Goal: Information Seeking & Learning: Learn about a topic

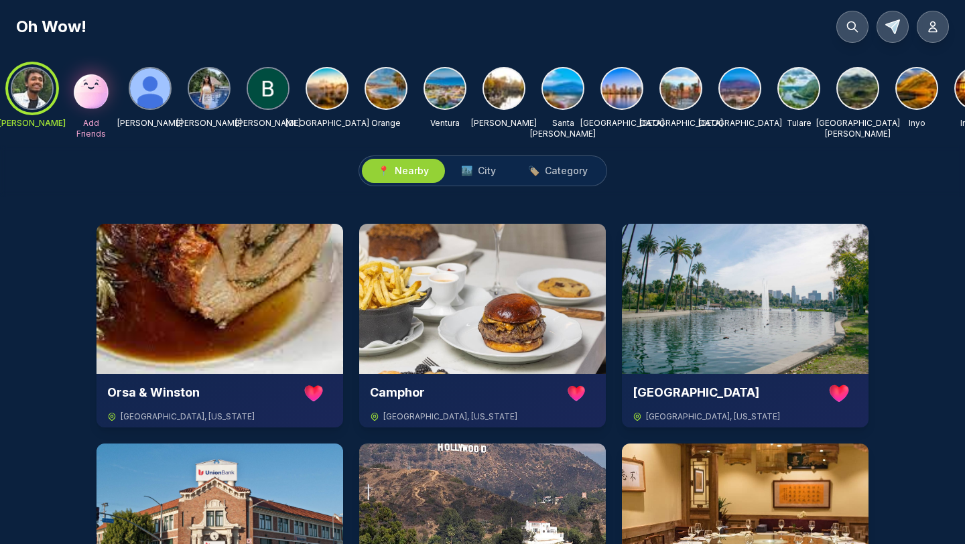
click at [214, 93] on img at bounding box center [209, 88] width 40 height 40
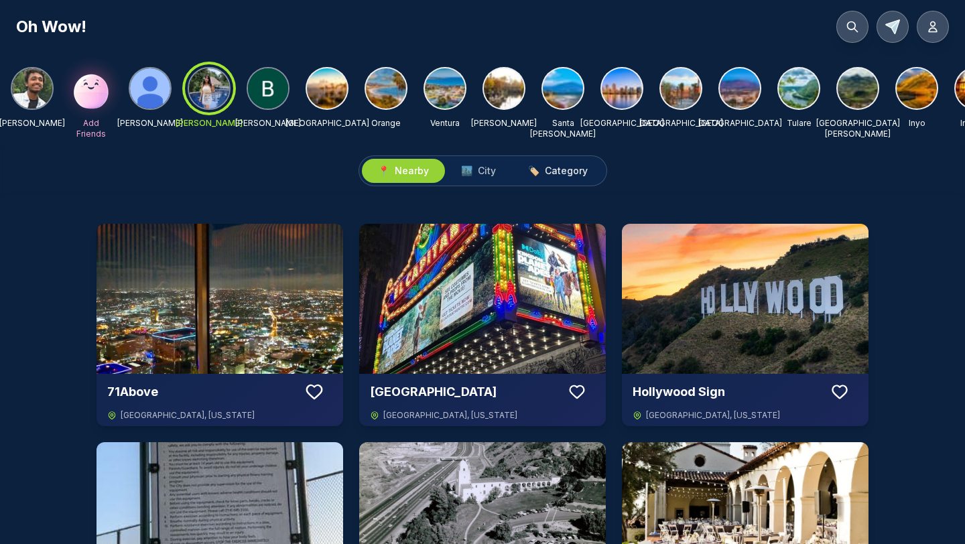
click at [554, 170] on span "Category" at bounding box center [566, 170] width 43 height 13
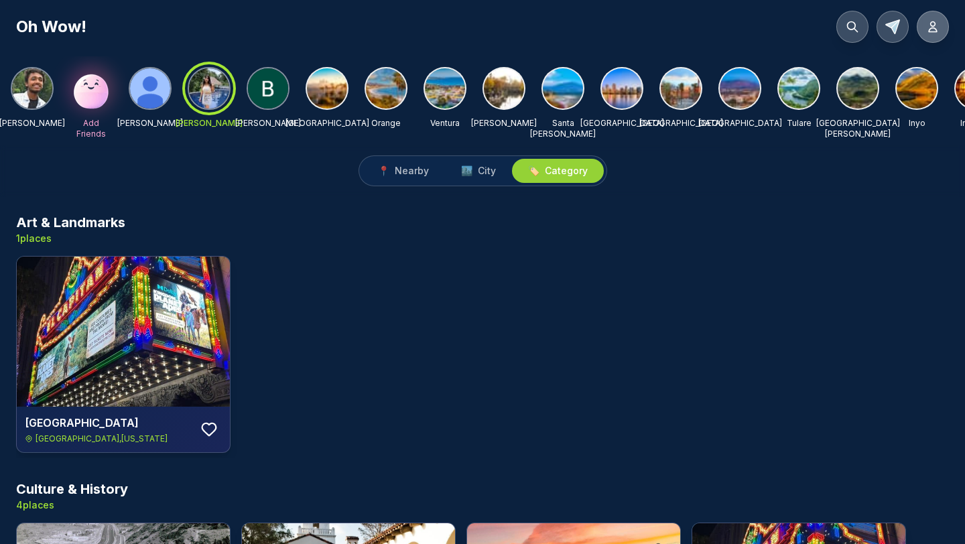
click at [947, 29] on button at bounding box center [932, 27] width 32 height 32
click at [924, 28] on button at bounding box center [932, 27] width 32 height 32
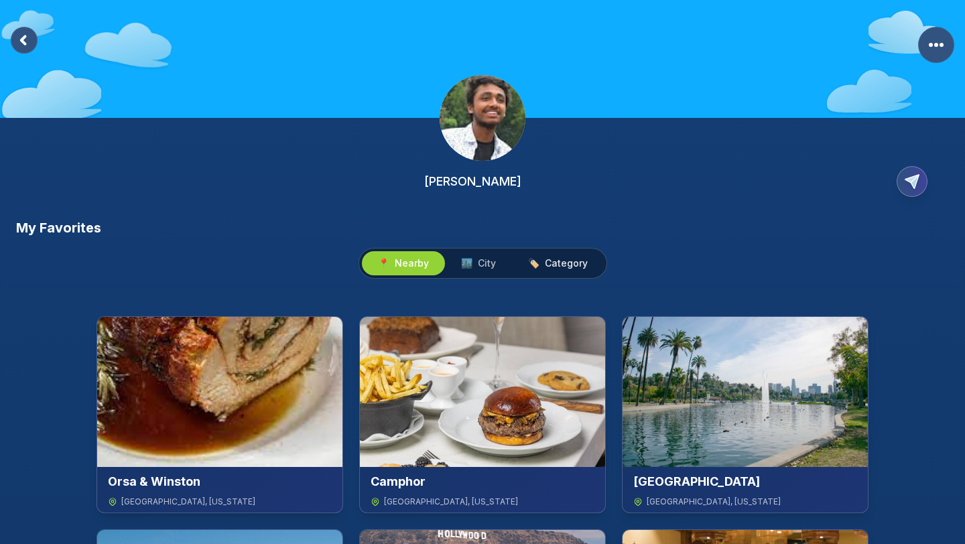
click at [529, 267] on span "🏷️" at bounding box center [533, 263] width 11 height 13
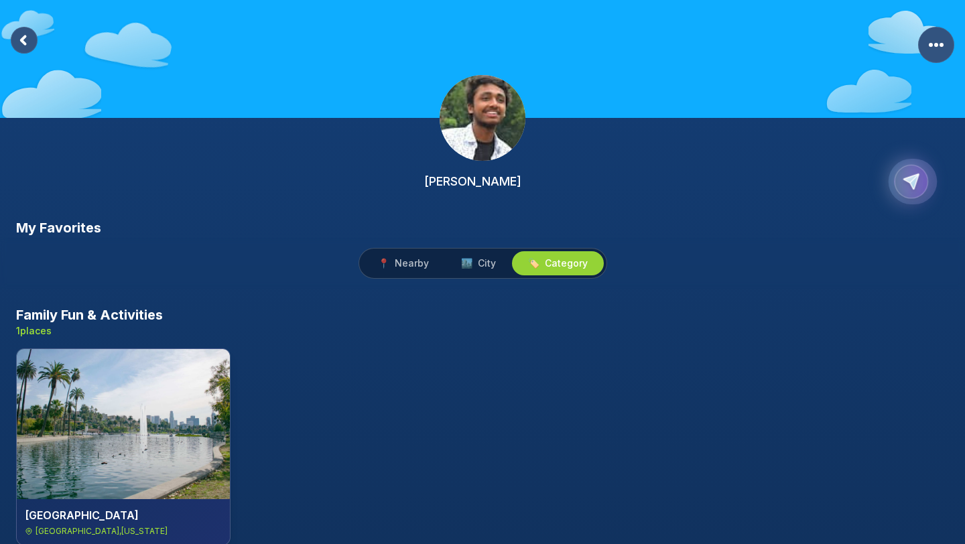
click at [928, 166] on span "Copy Profile Link" at bounding box center [912, 182] width 49 height 46
click at [25, 41] on rect at bounding box center [24, 40] width 27 height 27
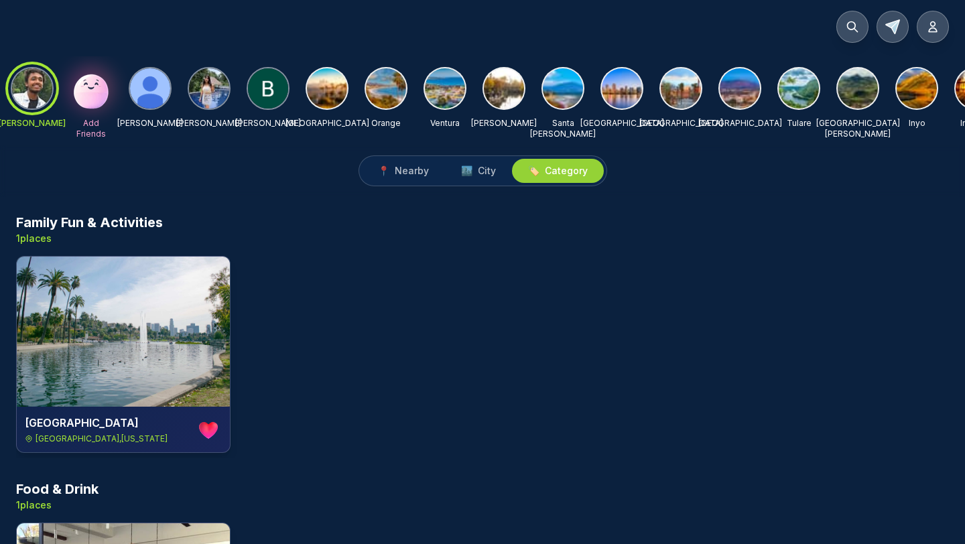
click at [309, 75] on div at bounding box center [326, 88] width 43 height 43
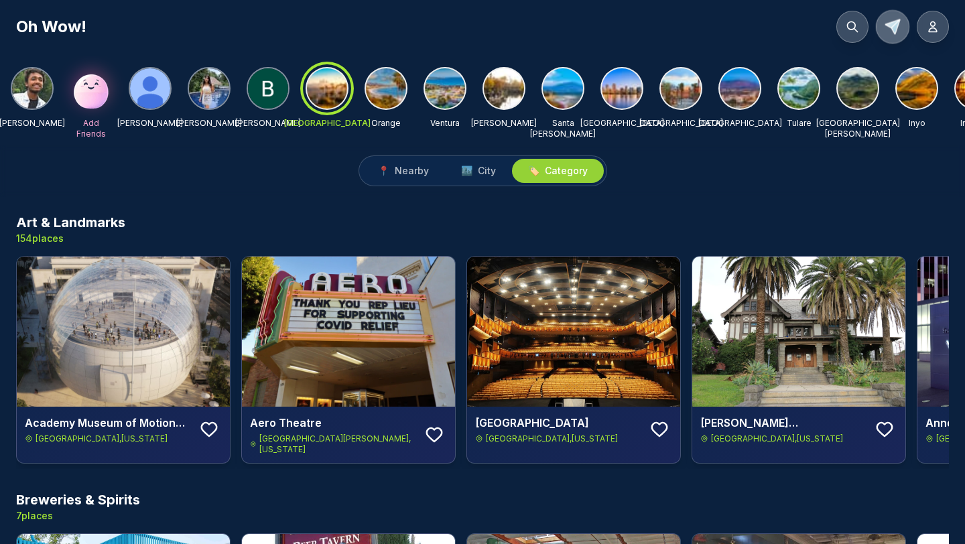
click at [888, 22] on icon at bounding box center [891, 26] width 19 height 19
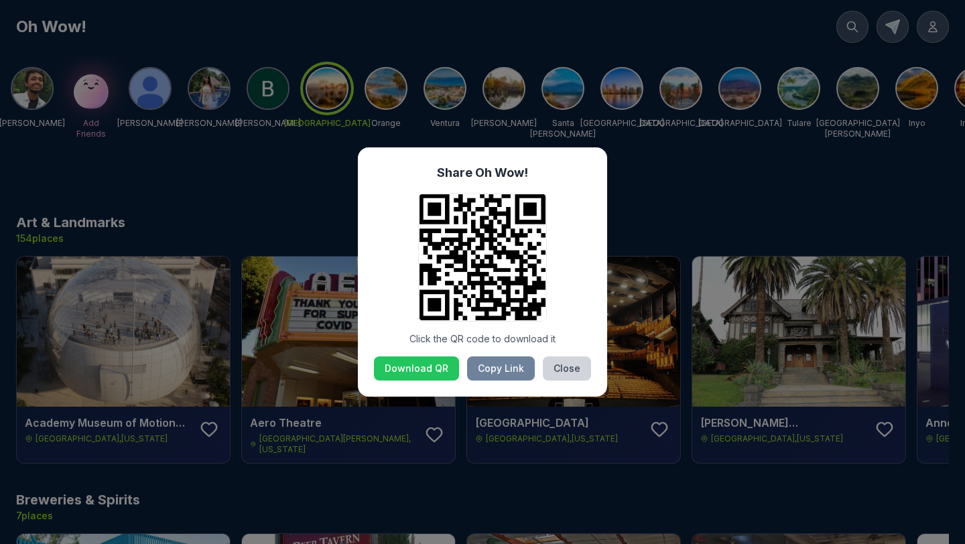
click at [466, 370] on div "Download QR Copy Link Close" at bounding box center [482, 368] width 217 height 24
click at [490, 370] on button "Copy Link" at bounding box center [501, 368] width 68 height 24
click at [577, 373] on button "Close" at bounding box center [567, 368] width 48 height 24
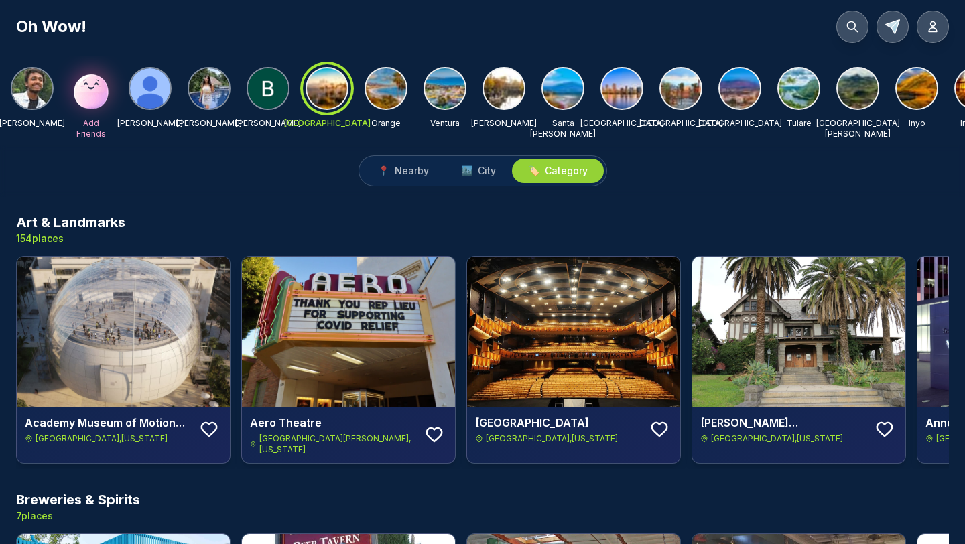
click at [537, 172] on span "🏷️ Category" at bounding box center [558, 170] width 60 height 13
click at [498, 182] on button "🏙️ City" at bounding box center [478, 171] width 67 height 24
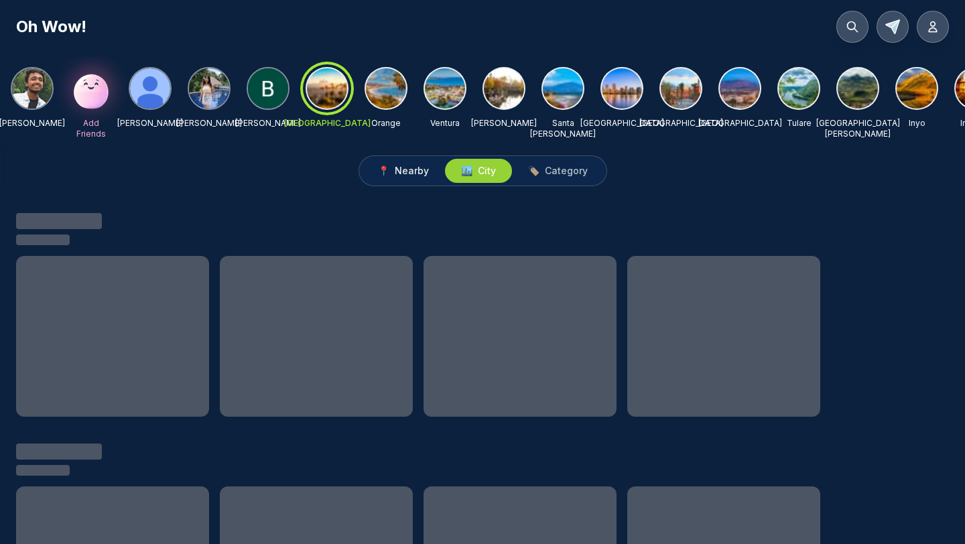
click at [417, 174] on span "Nearby" at bounding box center [412, 170] width 34 height 13
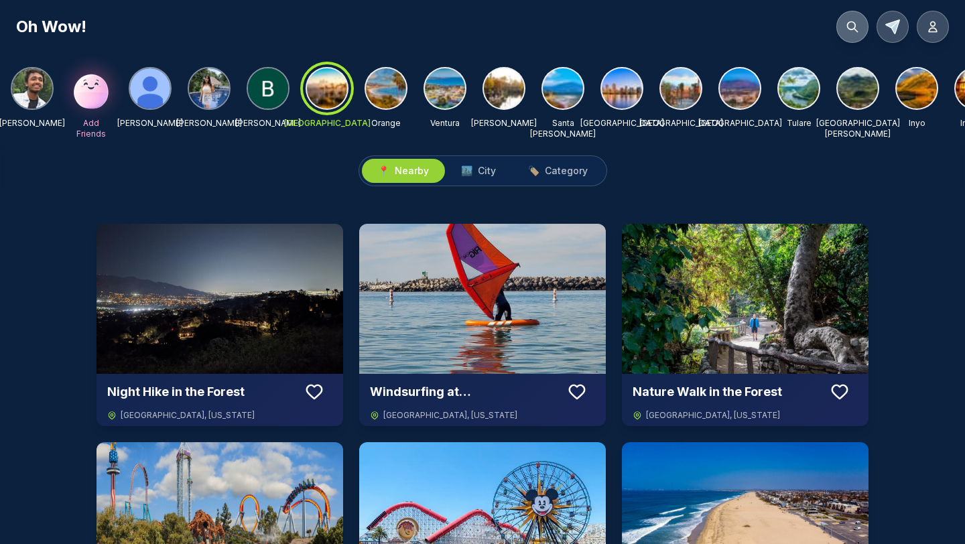
click at [857, 17] on button at bounding box center [852, 27] width 32 height 32
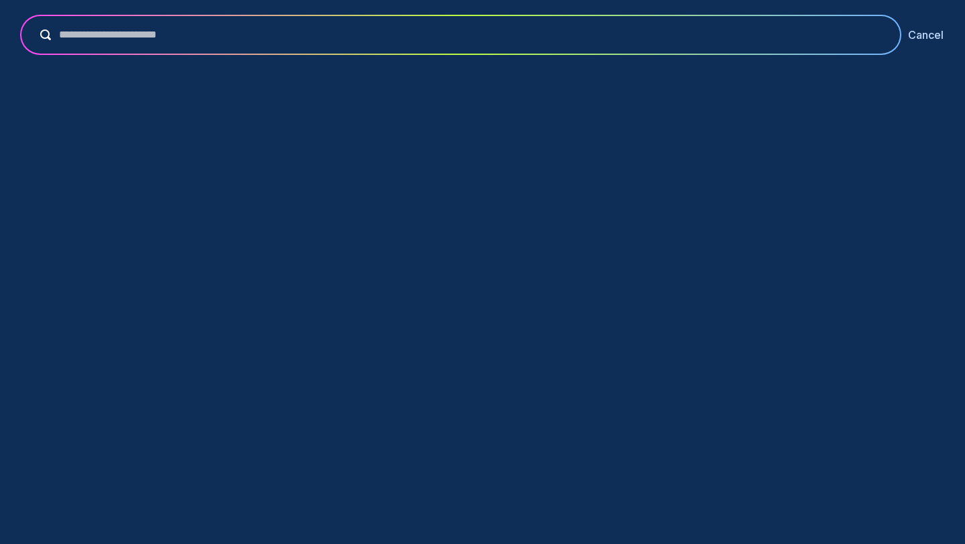
click at [933, 31] on button "Cancel" at bounding box center [926, 35] width 36 height 16
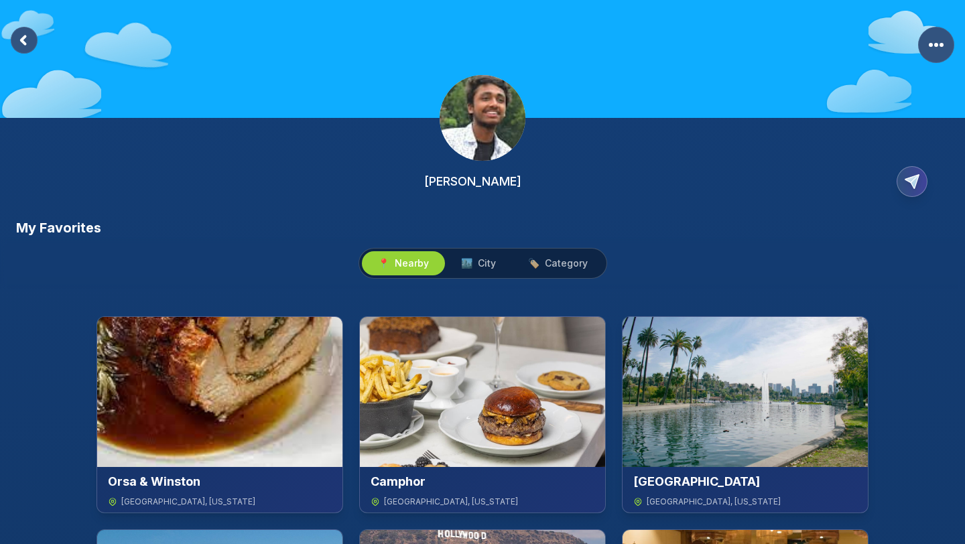
click at [25, 41] on rect at bounding box center [24, 40] width 27 height 27
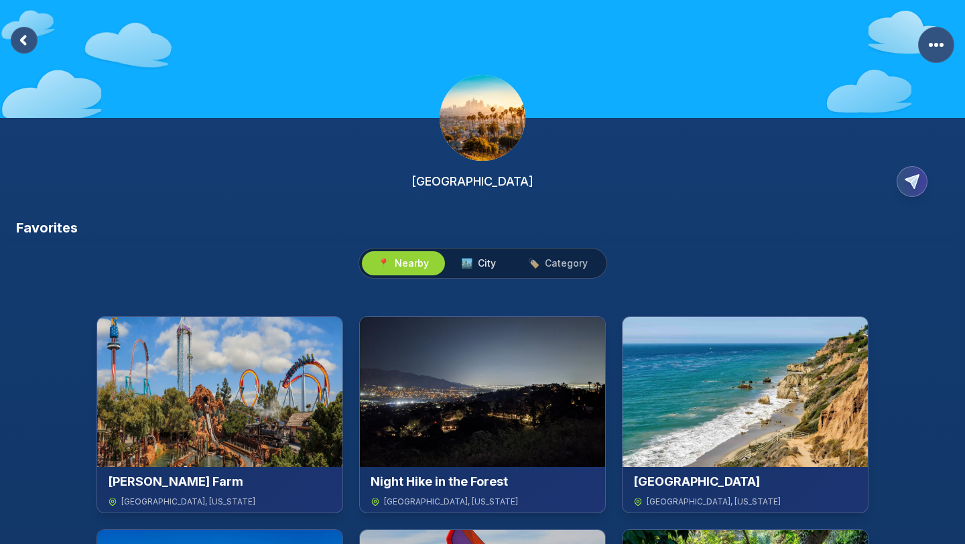
click at [488, 262] on span "City" at bounding box center [487, 263] width 18 height 13
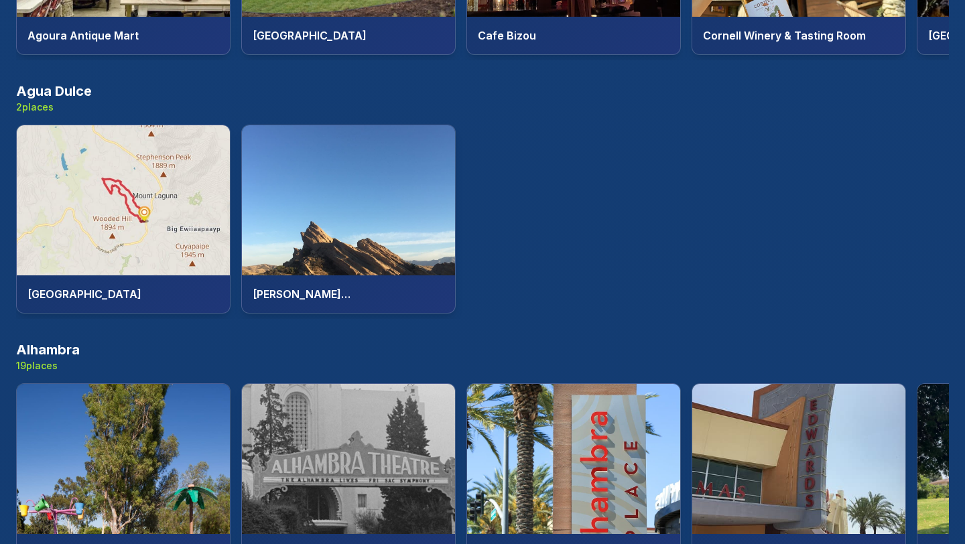
scroll to position [495, 0]
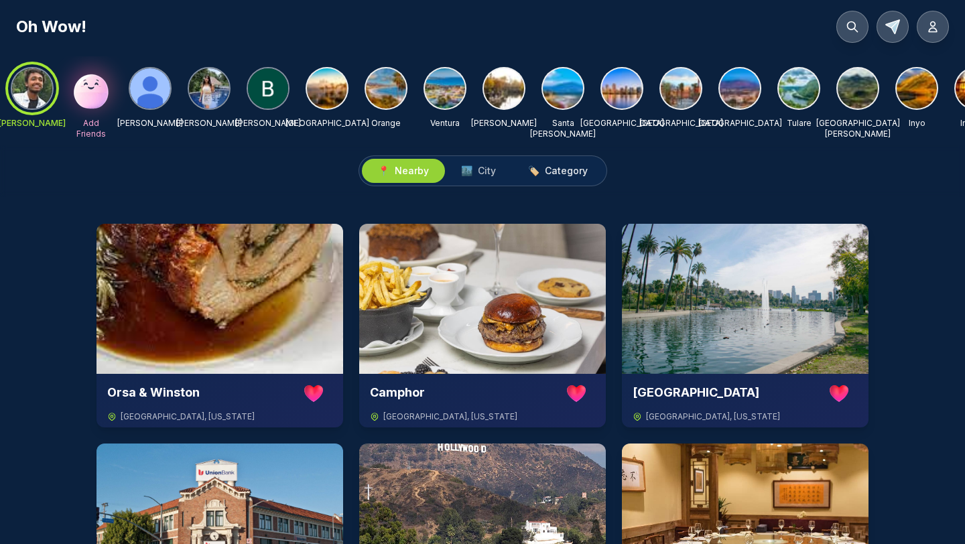
click at [562, 178] on button "🏷️ Category" at bounding box center [558, 171] width 92 height 24
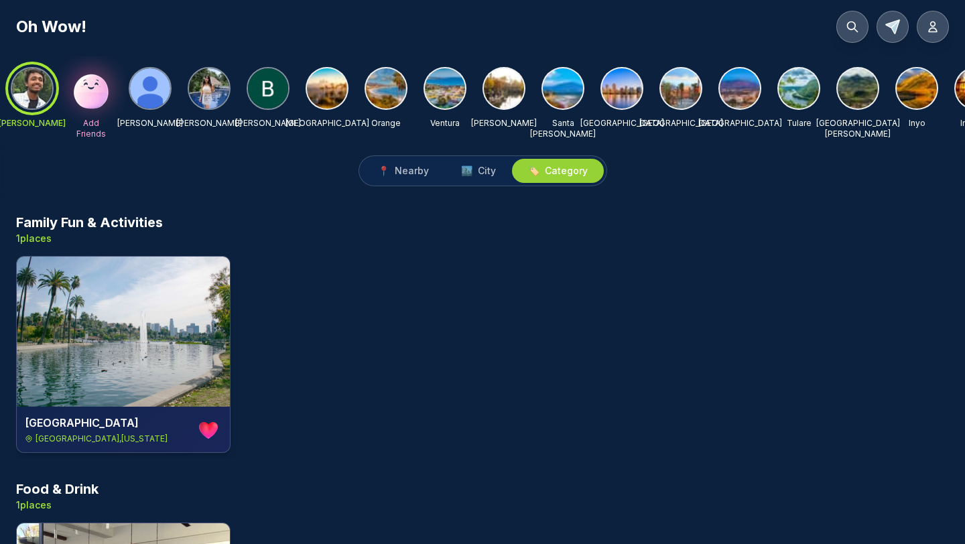
click at [640, 83] on img at bounding box center [622, 88] width 40 height 40
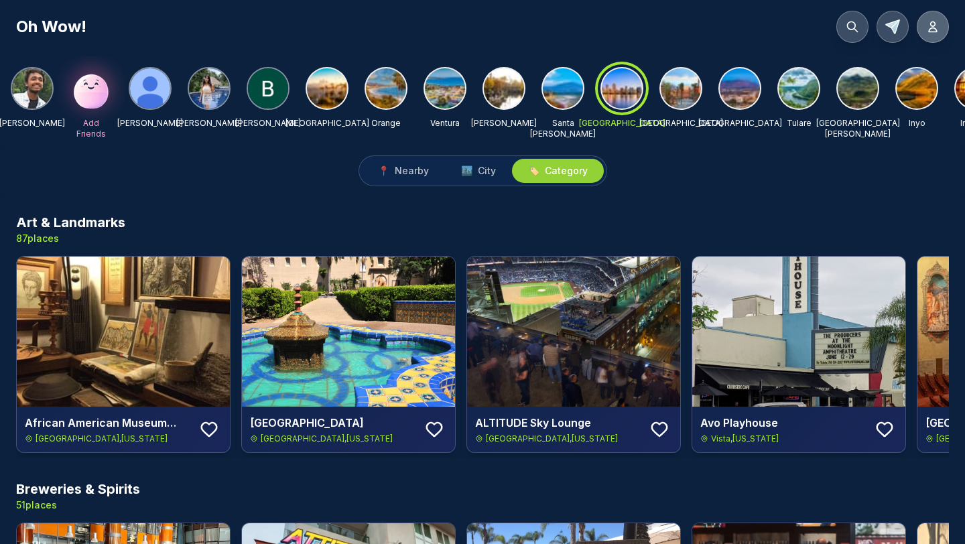
click at [928, 33] on button at bounding box center [932, 27] width 32 height 32
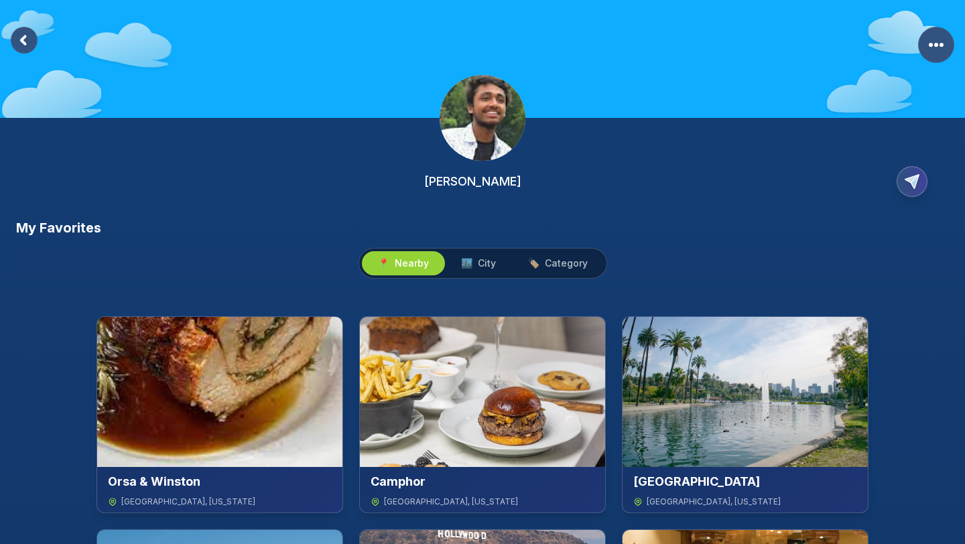
click at [24, 42] on icon at bounding box center [23, 39] width 4 height 7
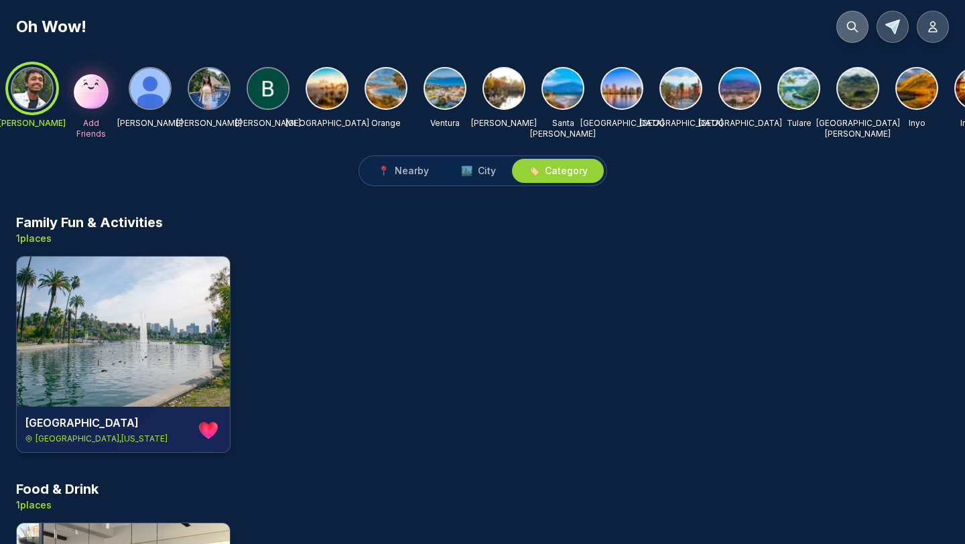
click at [849, 26] on icon at bounding box center [851, 26] width 13 height 13
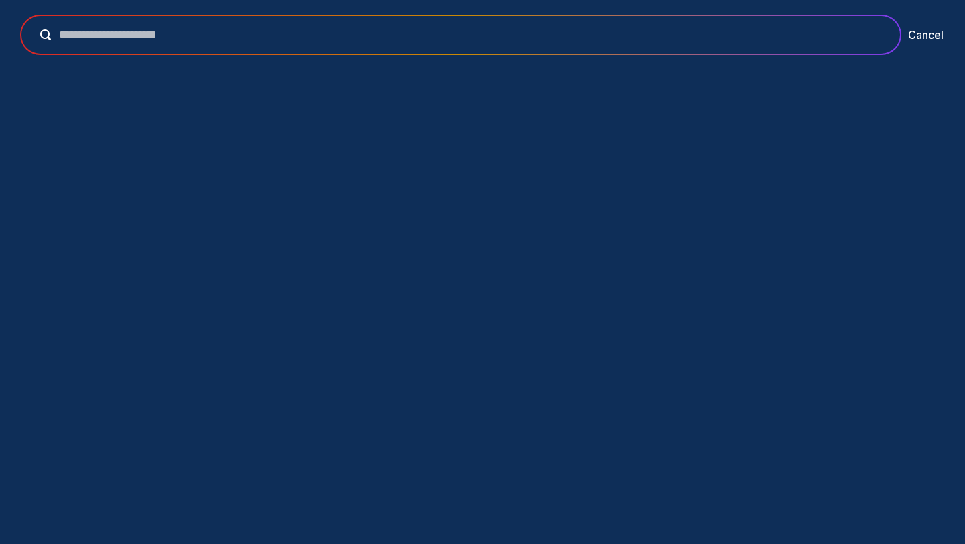
click at [401, 43] on div at bounding box center [460, 35] width 878 height 38
click at [393, 37] on input "text" at bounding box center [470, 35] width 838 height 16
click at [299, 25] on div at bounding box center [460, 35] width 878 height 38
click at [290, 38] on input "text" at bounding box center [470, 35] width 838 height 16
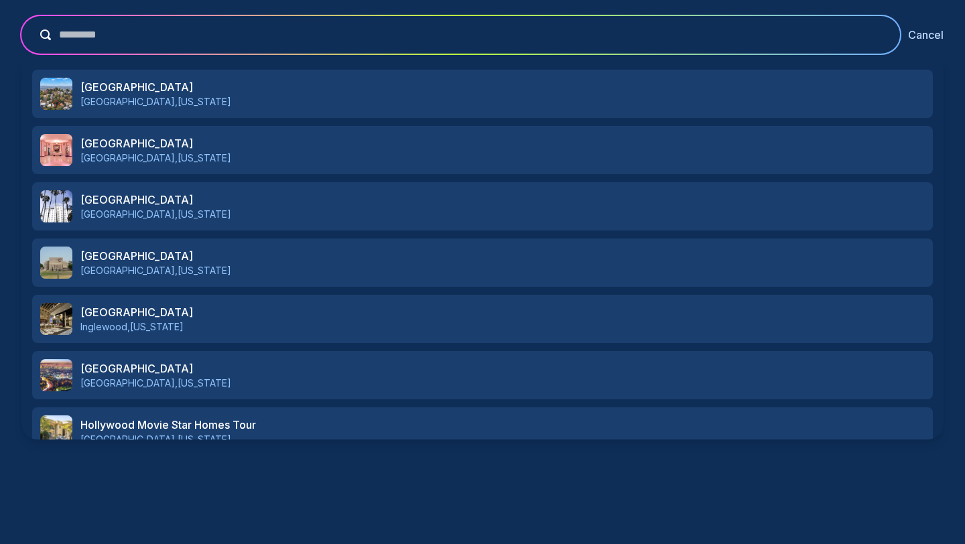
type input "*********"
click at [924, 37] on button "Cancel" at bounding box center [926, 35] width 36 height 16
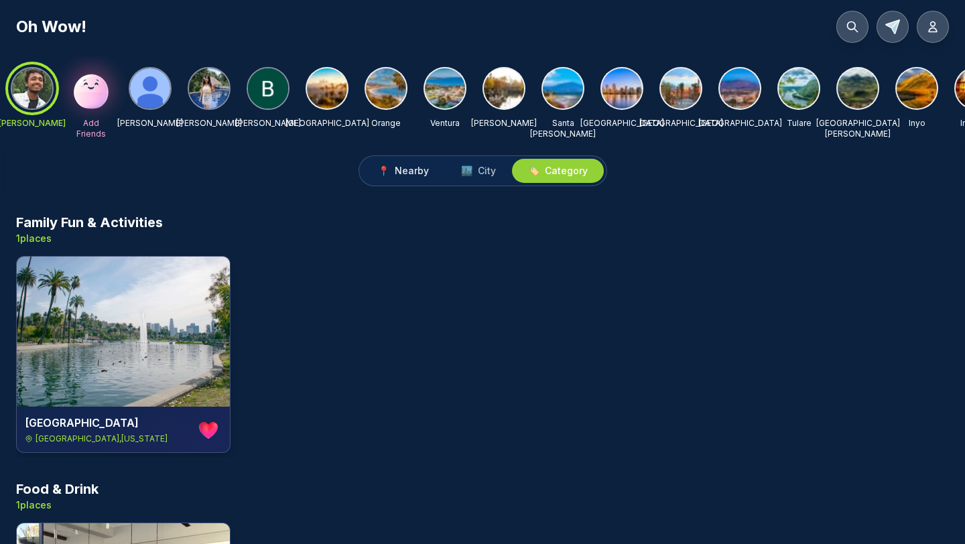
click at [398, 170] on span "Nearby" at bounding box center [412, 170] width 34 height 13
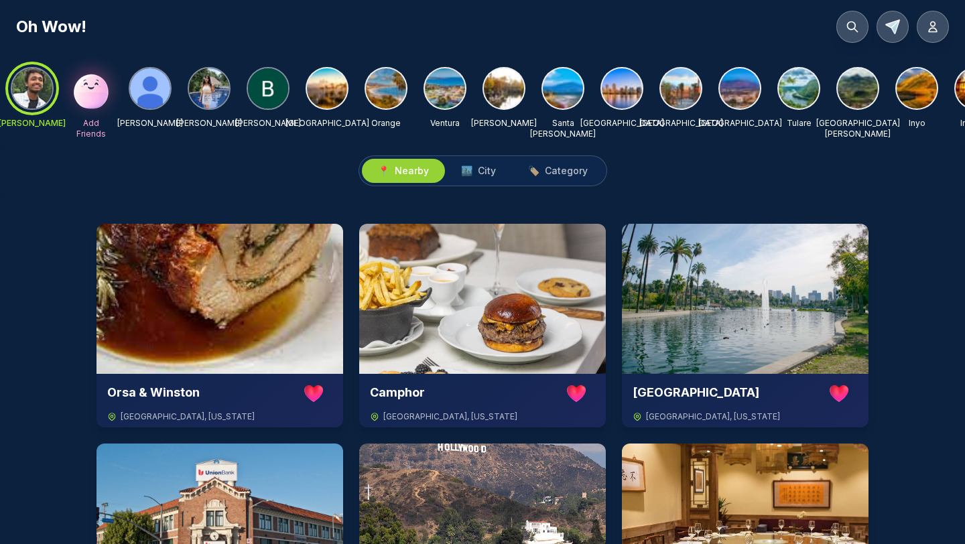
click at [384, 76] on img at bounding box center [386, 88] width 40 height 40
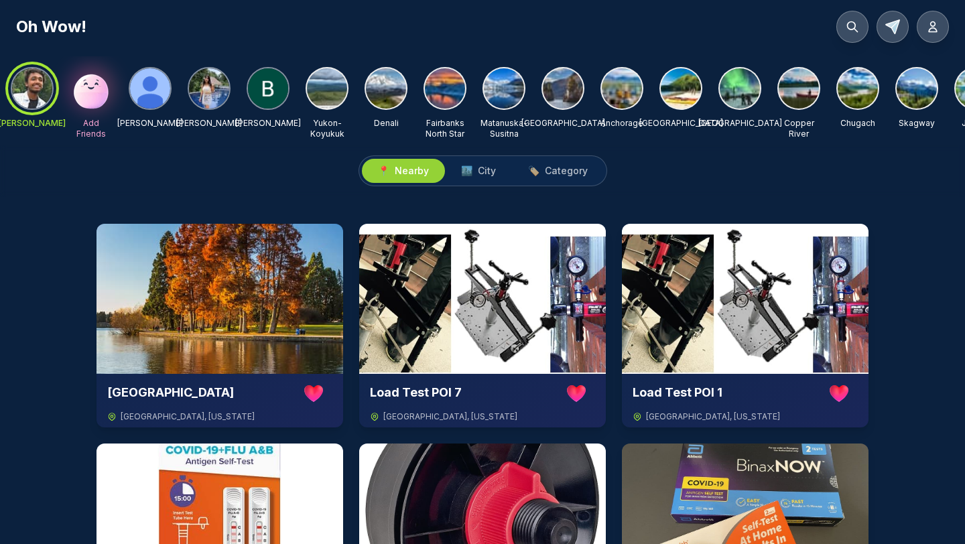
click at [497, 86] on img at bounding box center [504, 88] width 40 height 40
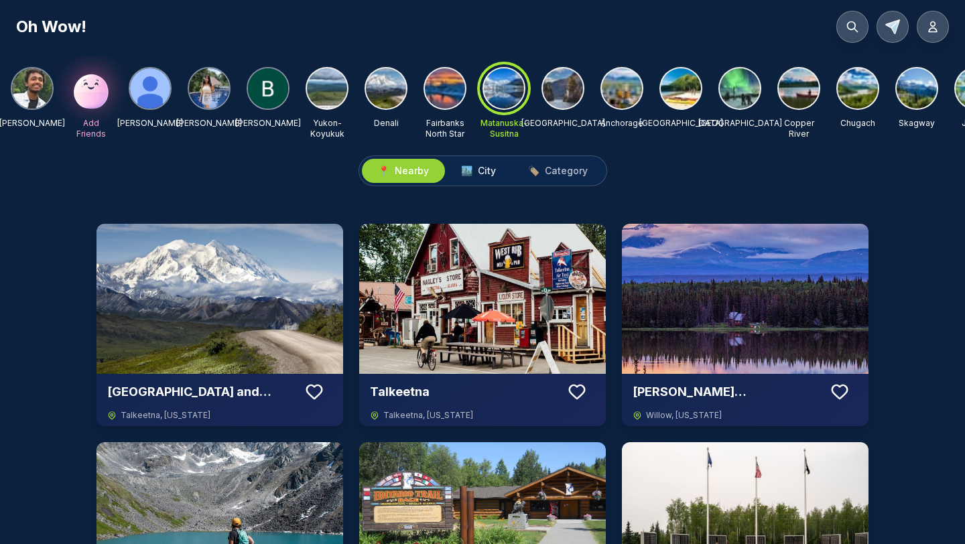
click at [479, 180] on button "🏙️ City" at bounding box center [478, 171] width 67 height 24
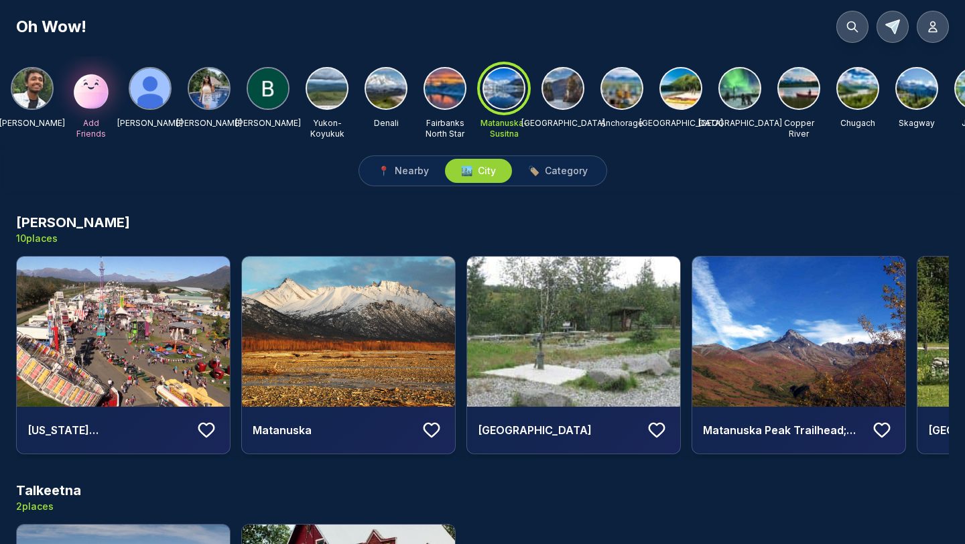
click at [630, 70] on img at bounding box center [622, 88] width 40 height 40
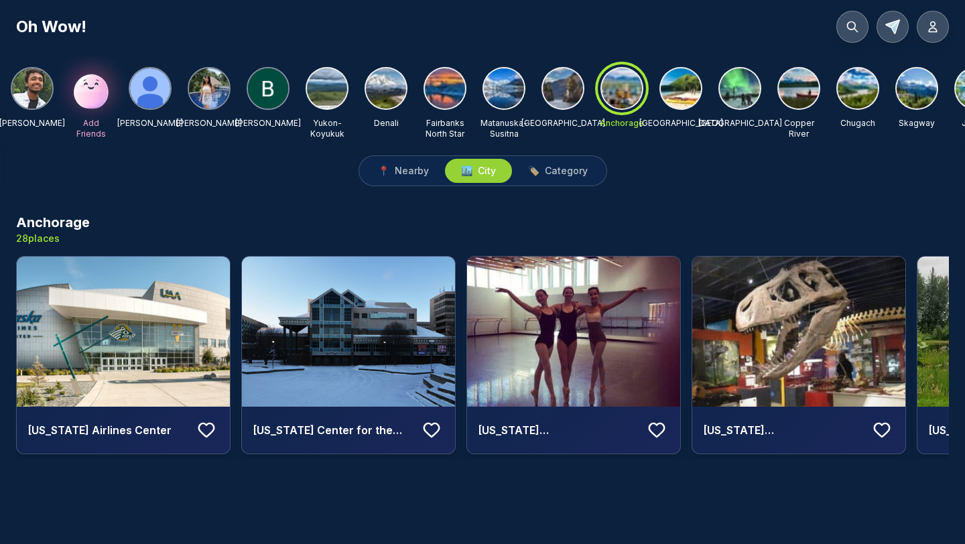
click at [689, 110] on div "Kodiak Island" at bounding box center [680, 103] width 43 height 72
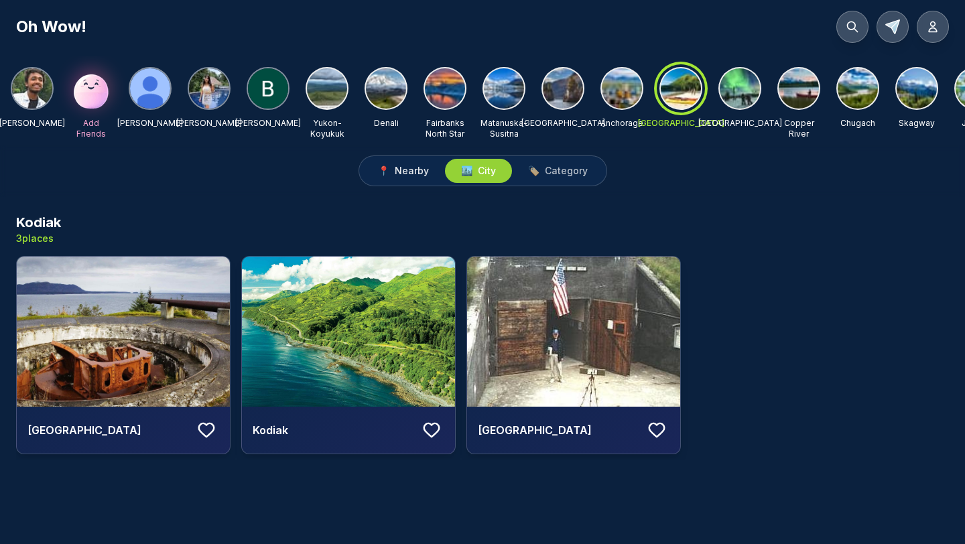
click at [417, 178] on button "📍 Nearby" at bounding box center [403, 171] width 83 height 24
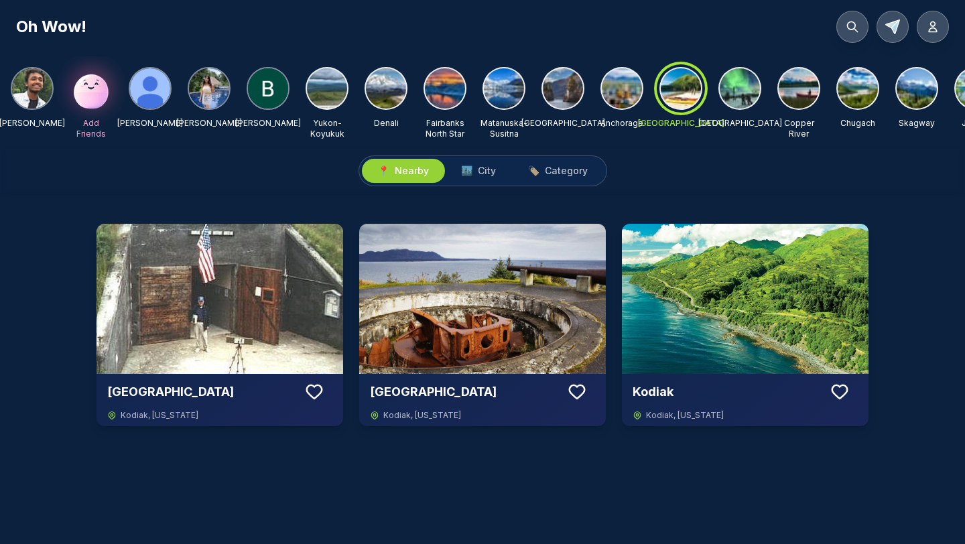
click at [350, 97] on div "NIKHIL AGARWAL Add Friends Matthew Miller Khushi Kasturiya Brendan Delumpa Yuko…" at bounding box center [740, 103] width 1458 height 72
click at [338, 92] on img at bounding box center [327, 88] width 40 height 40
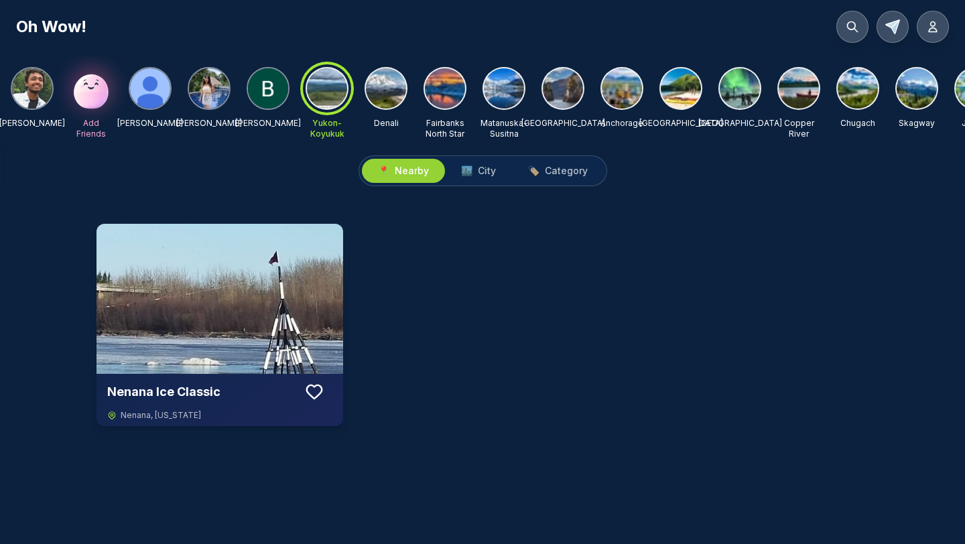
click at [395, 92] on img at bounding box center [386, 88] width 40 height 40
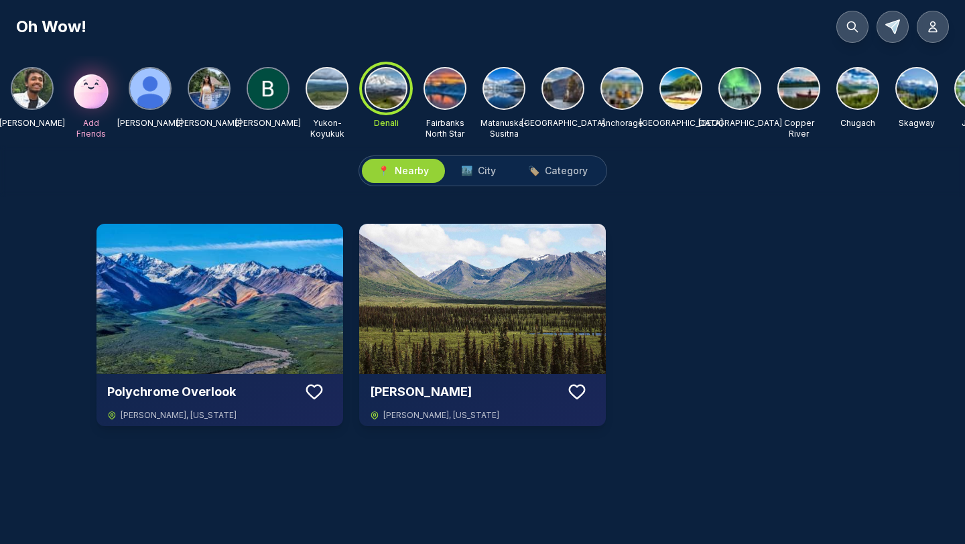
click at [324, 94] on img at bounding box center [327, 88] width 40 height 40
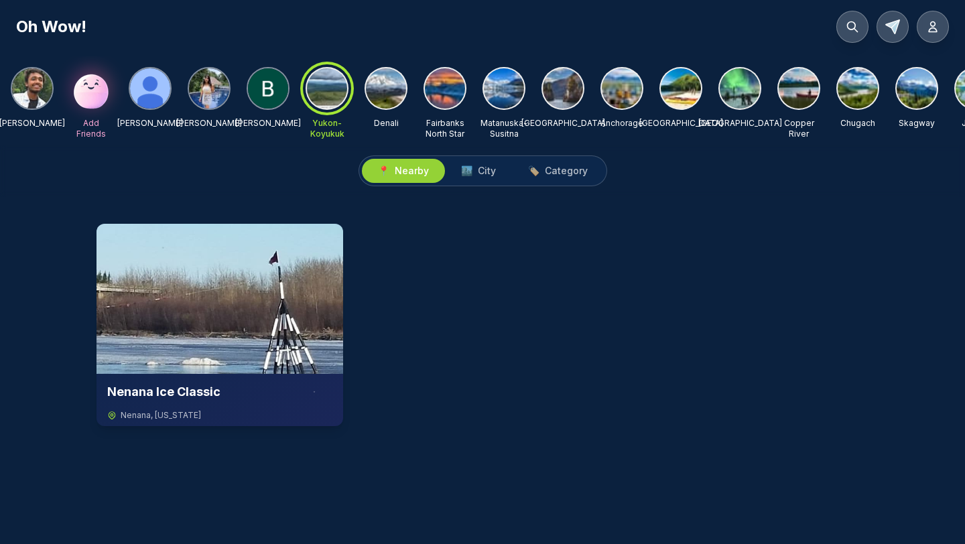
click at [446, 100] on img at bounding box center [445, 88] width 40 height 40
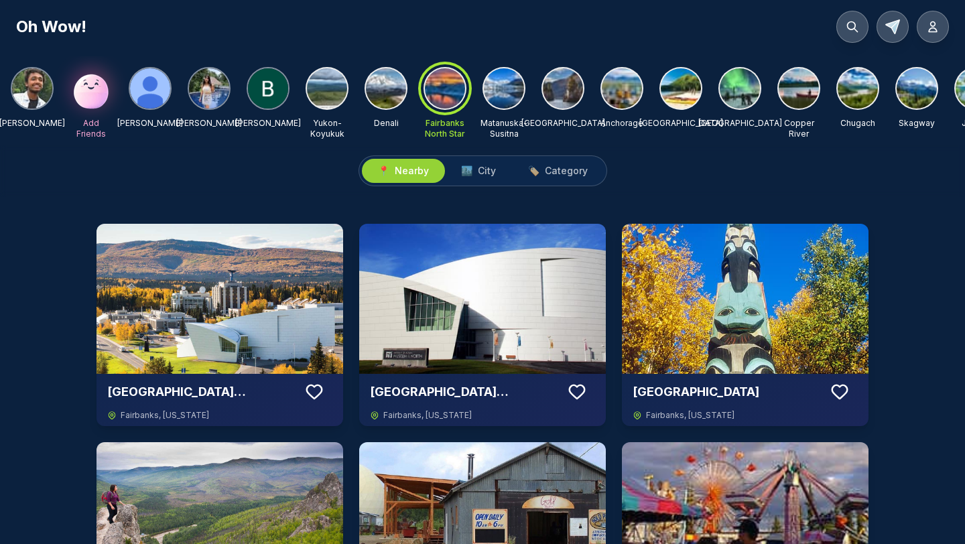
click at [380, 87] on img at bounding box center [386, 88] width 40 height 40
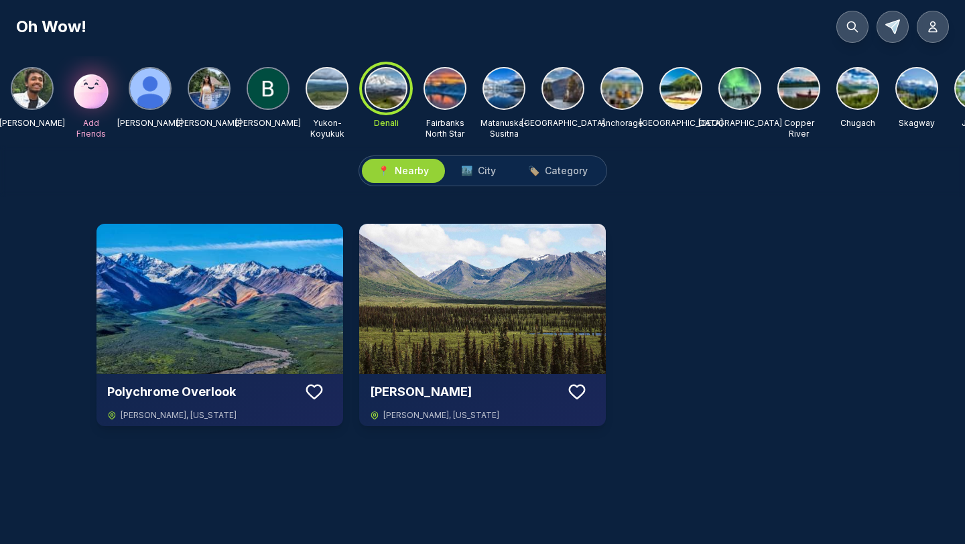
click at [553, 88] on img at bounding box center [563, 88] width 40 height 40
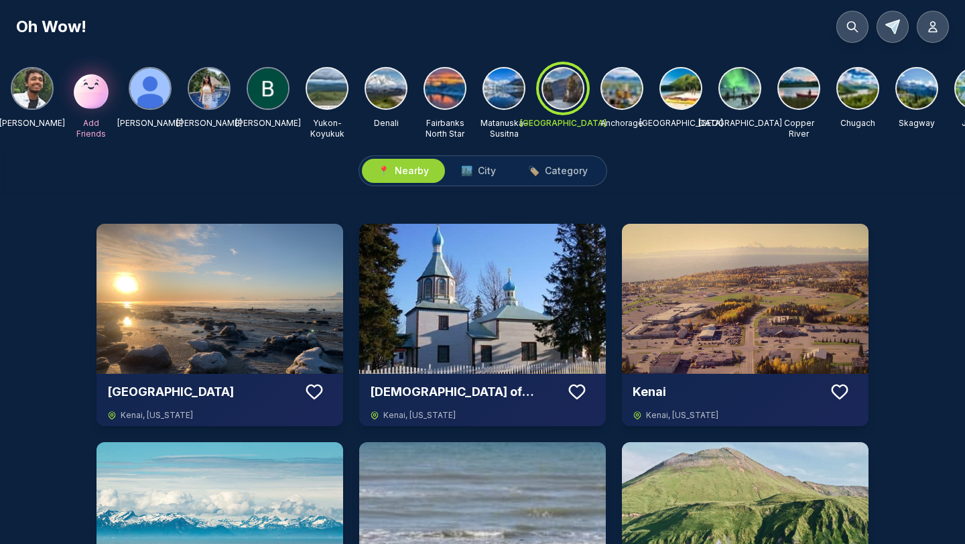
click at [628, 101] on img at bounding box center [622, 88] width 40 height 40
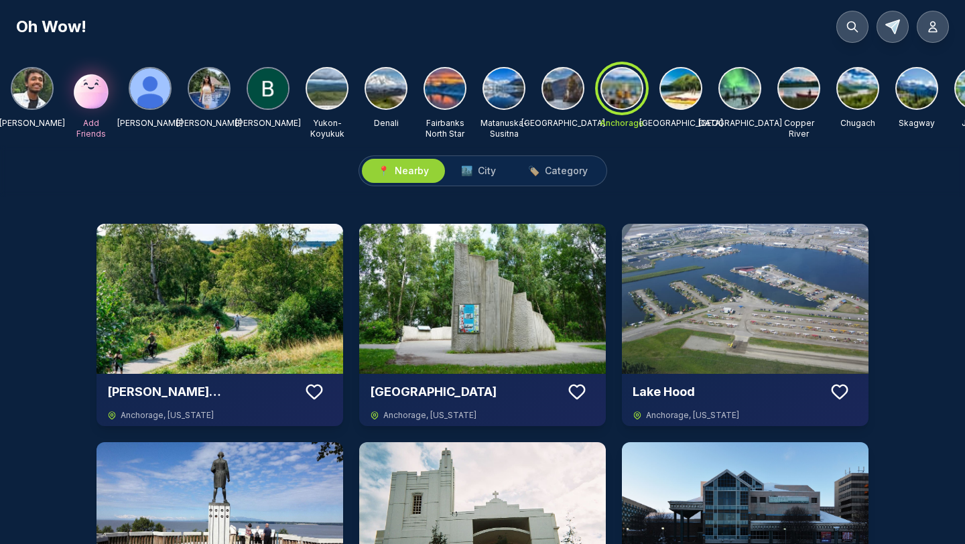
click at [676, 157] on div "📍 Nearby 🏙️ City 🏷️ Category" at bounding box center [482, 171] width 965 height 52
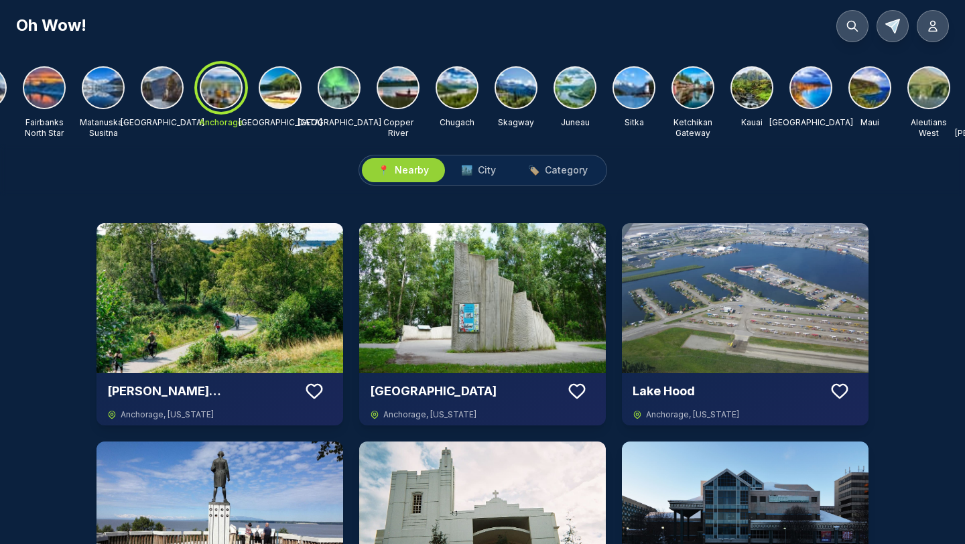
scroll to position [0, 403]
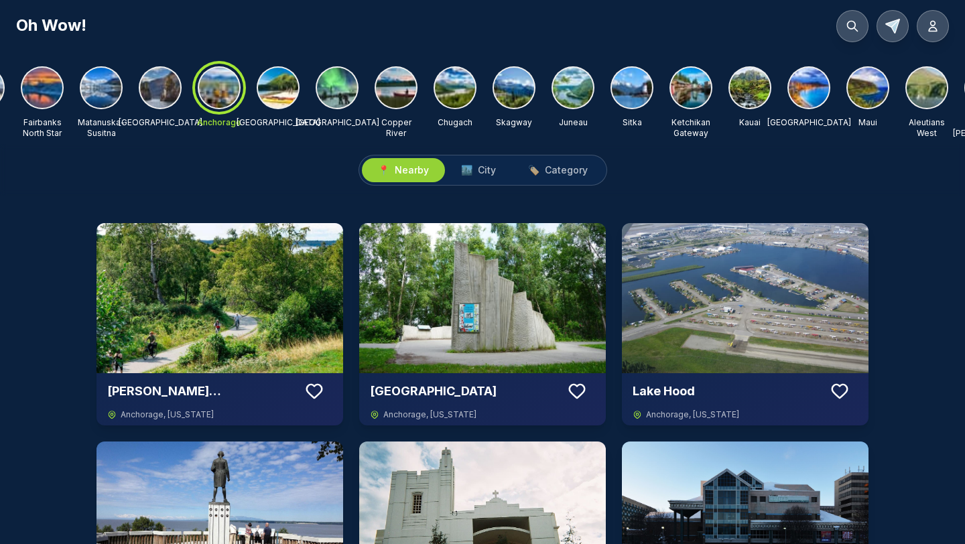
click at [728, 88] on div at bounding box center [749, 87] width 43 height 43
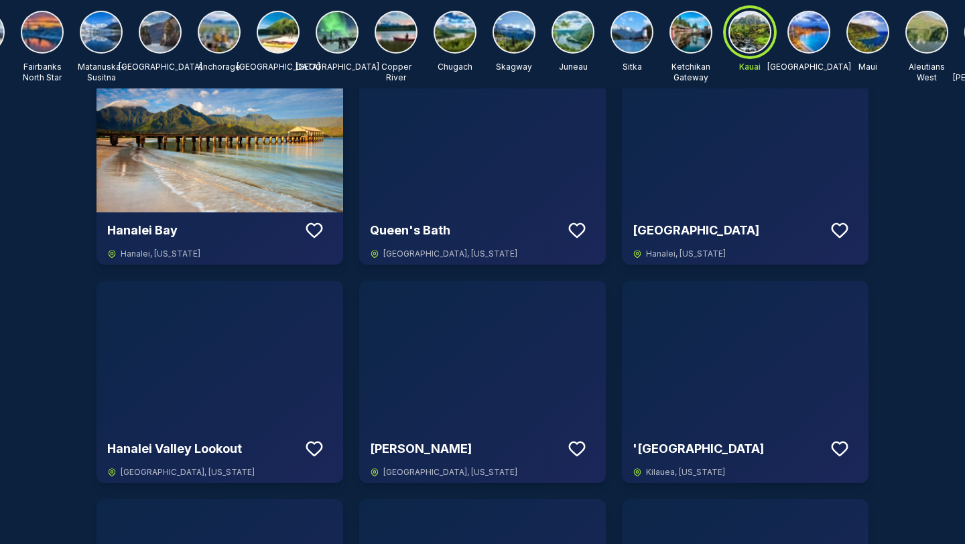
scroll to position [0, 0]
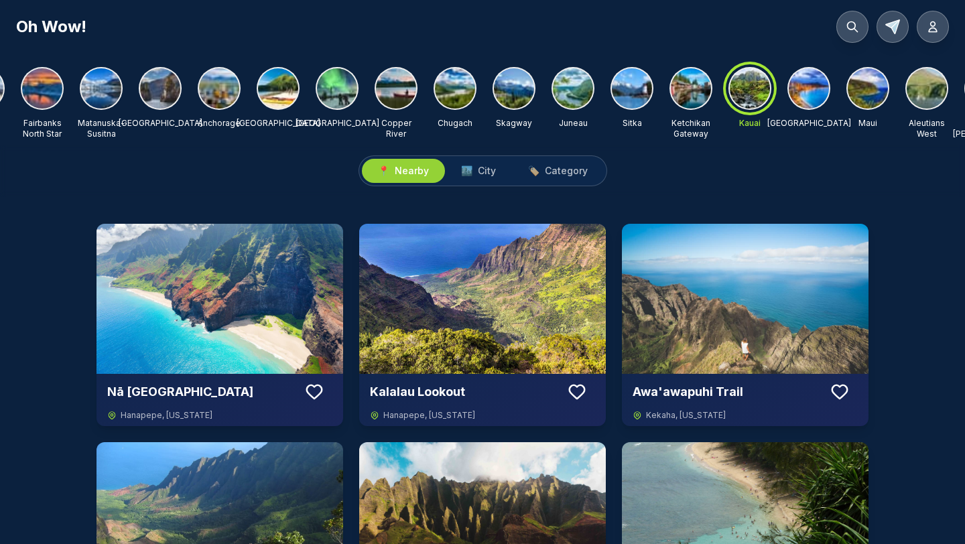
click at [795, 74] on img at bounding box center [808, 88] width 40 height 40
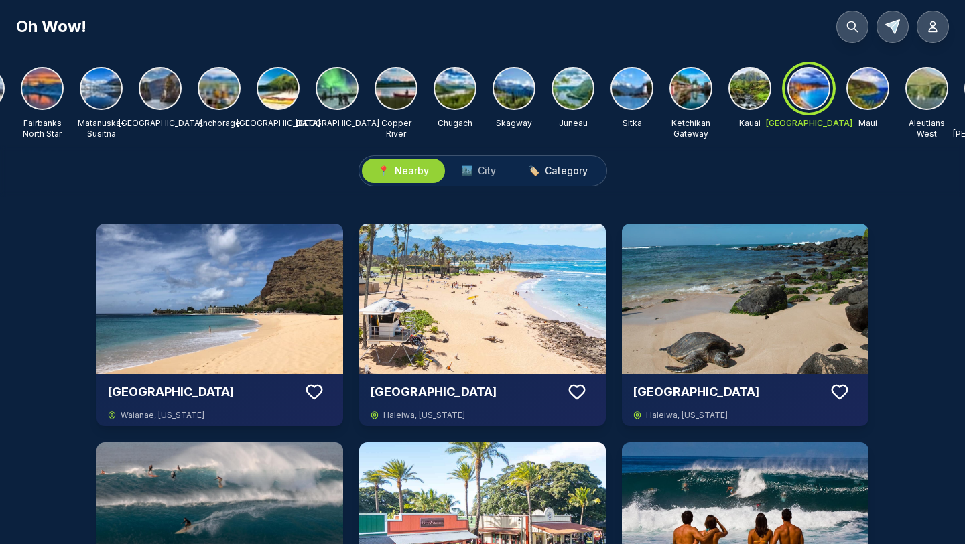
click at [565, 168] on span "Category" at bounding box center [566, 170] width 43 height 13
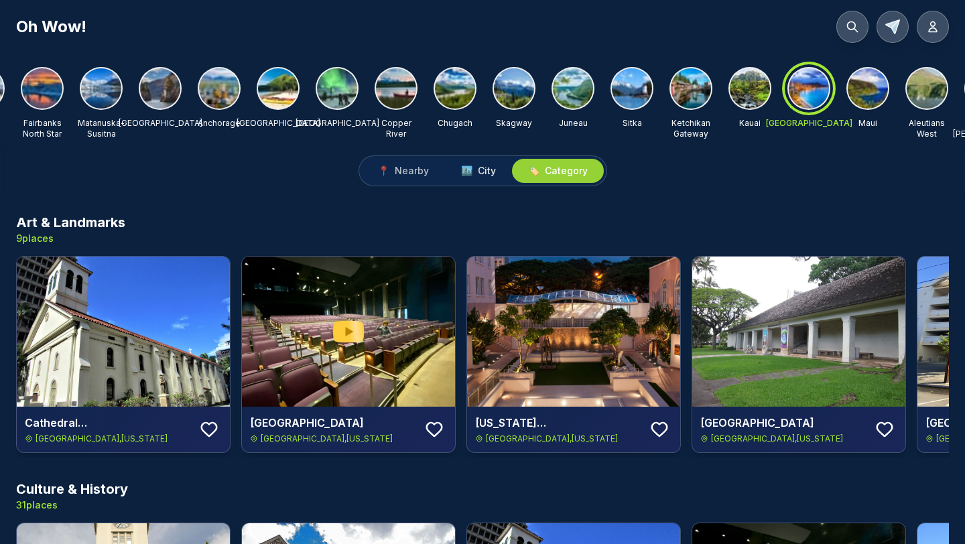
click at [482, 171] on span "City" at bounding box center [487, 170] width 18 height 13
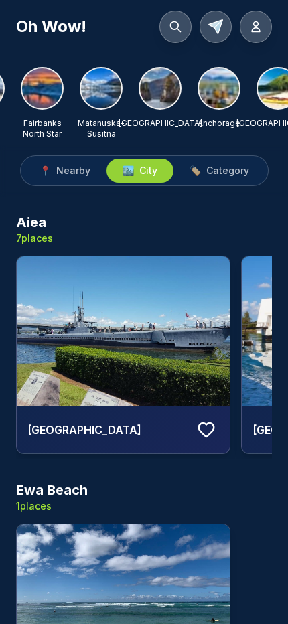
click at [33, 224] on h3 "Aiea" at bounding box center [34, 222] width 37 height 19
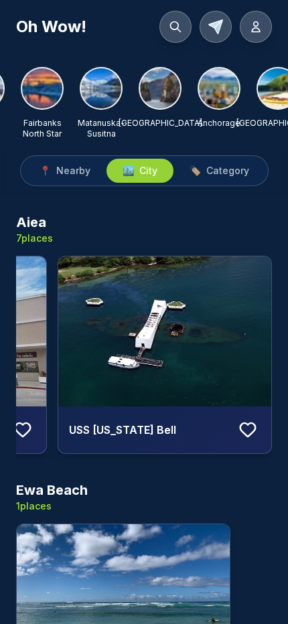
click at [184, 28] on button at bounding box center [175, 27] width 32 height 32
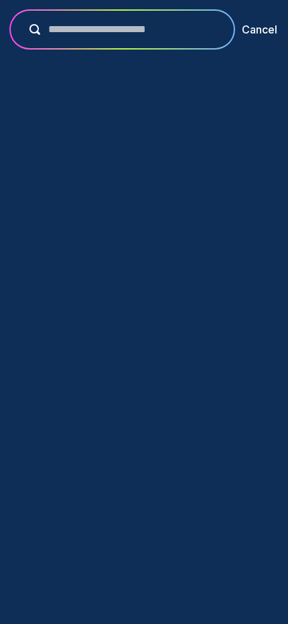
click at [121, 47] on div at bounding box center [122, 30] width 223 height 38
click at [105, 22] on input "text" at bounding box center [131, 29] width 183 height 16
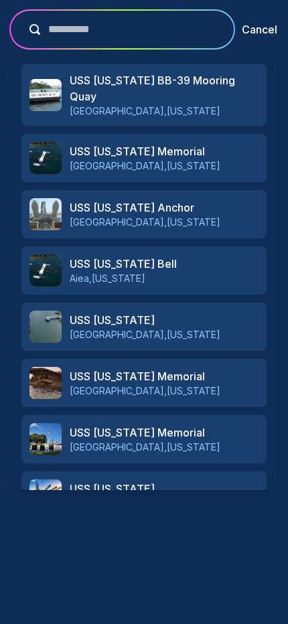
type input "**********"
click at [129, 272] on p "Aiea , Hawaii" at bounding box center [164, 278] width 189 height 13
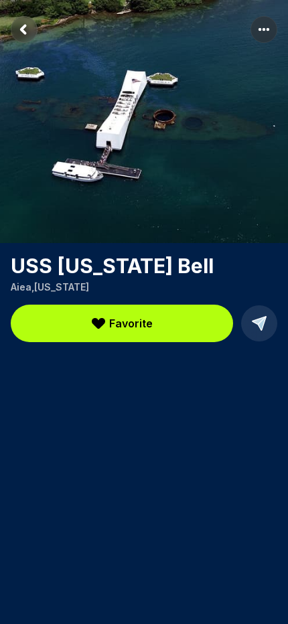
click at [34, 25] on rect "Return to previous page" at bounding box center [24, 29] width 27 height 27
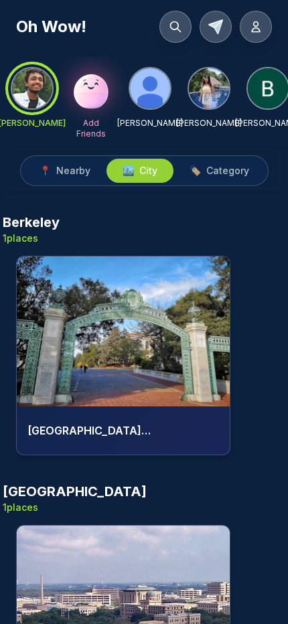
click at [82, 174] on span "Nearby" at bounding box center [73, 170] width 34 height 13
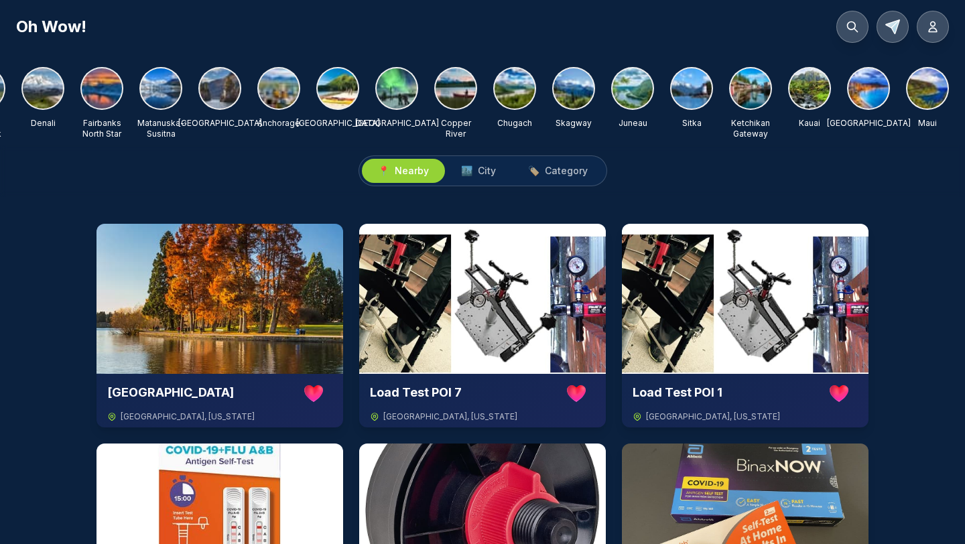
scroll to position [0, 514]
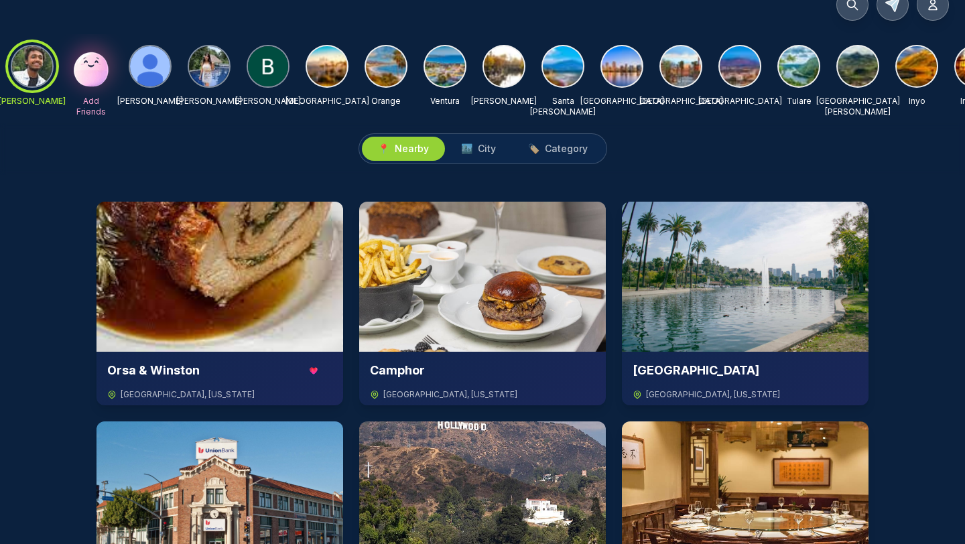
scroll to position [25, 0]
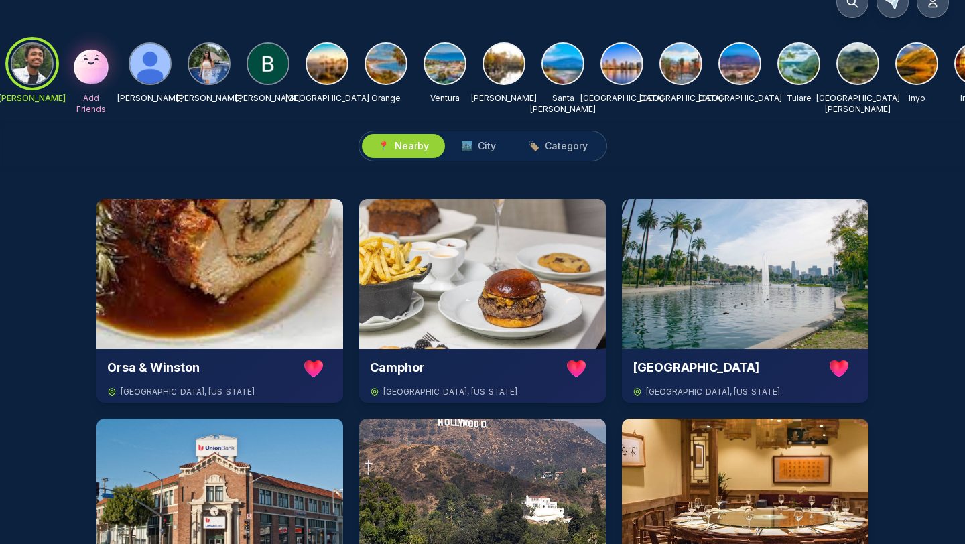
click at [344, 77] on div at bounding box center [326, 63] width 43 height 43
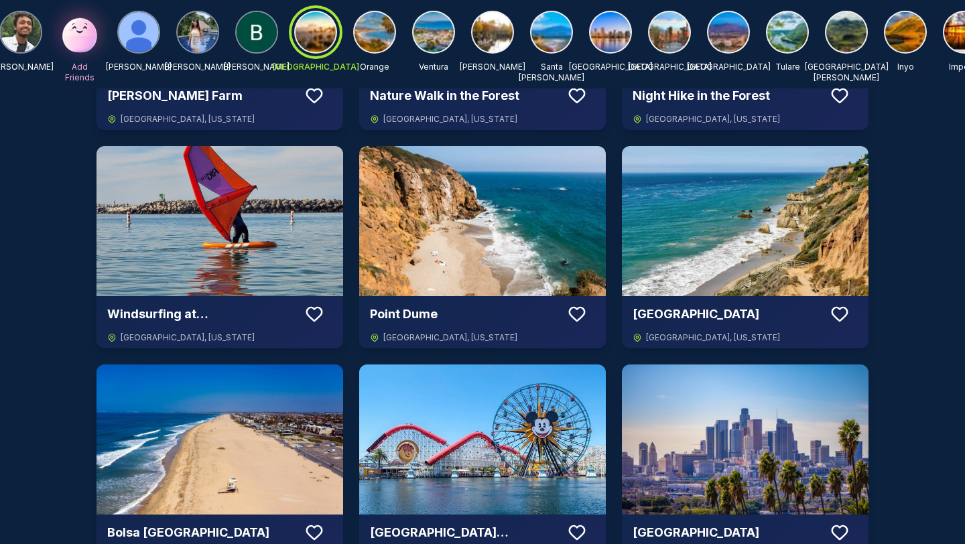
scroll to position [0, 0]
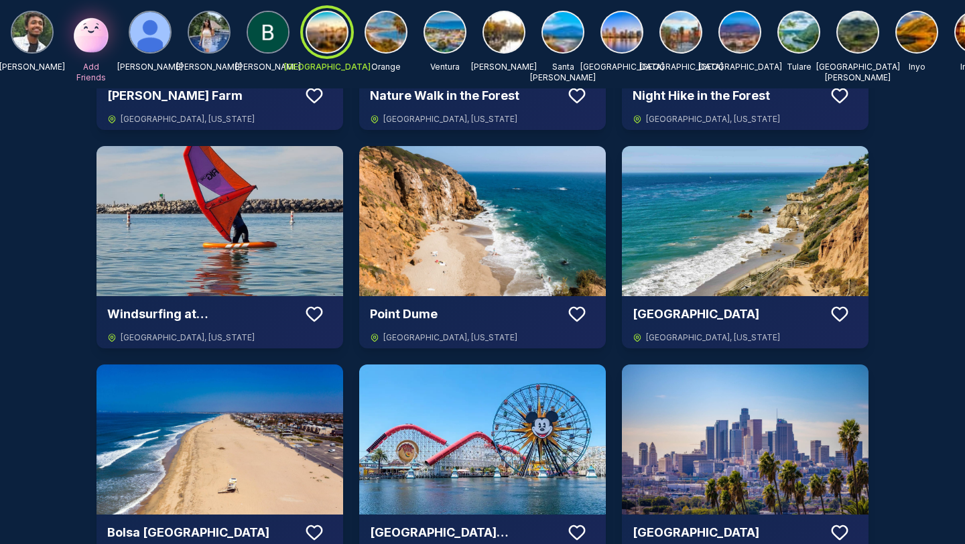
click at [45, 40] on img at bounding box center [32, 32] width 40 height 40
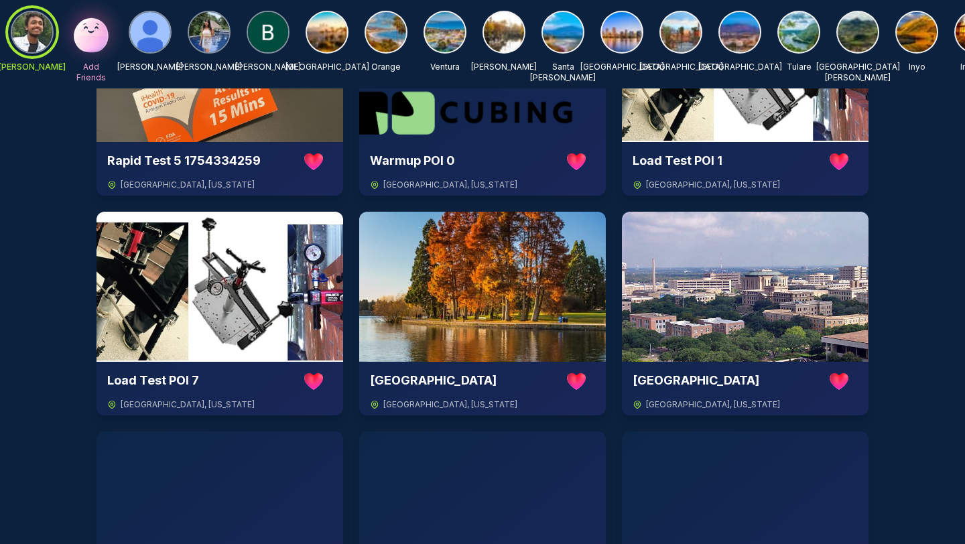
scroll to position [1907, 0]
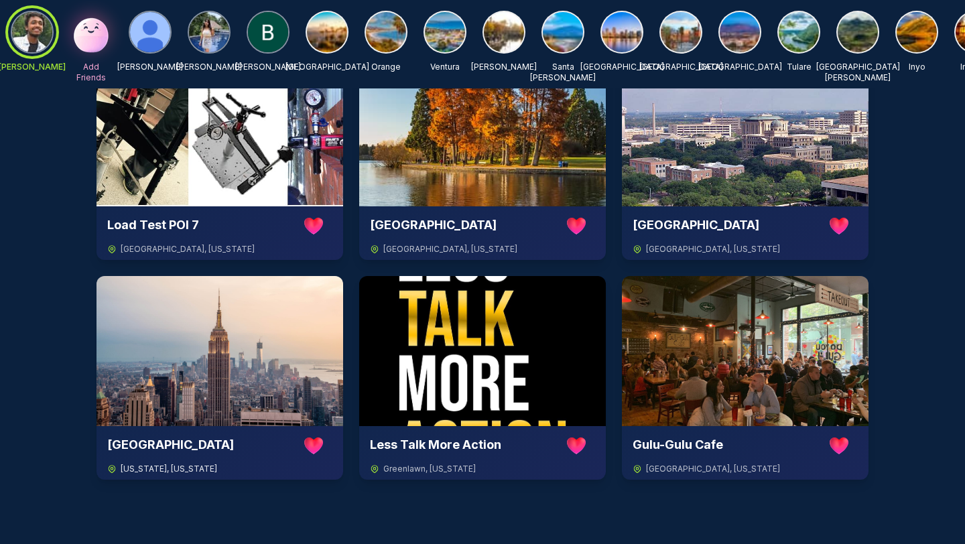
click at [307, 330] on img at bounding box center [219, 351] width 247 height 150
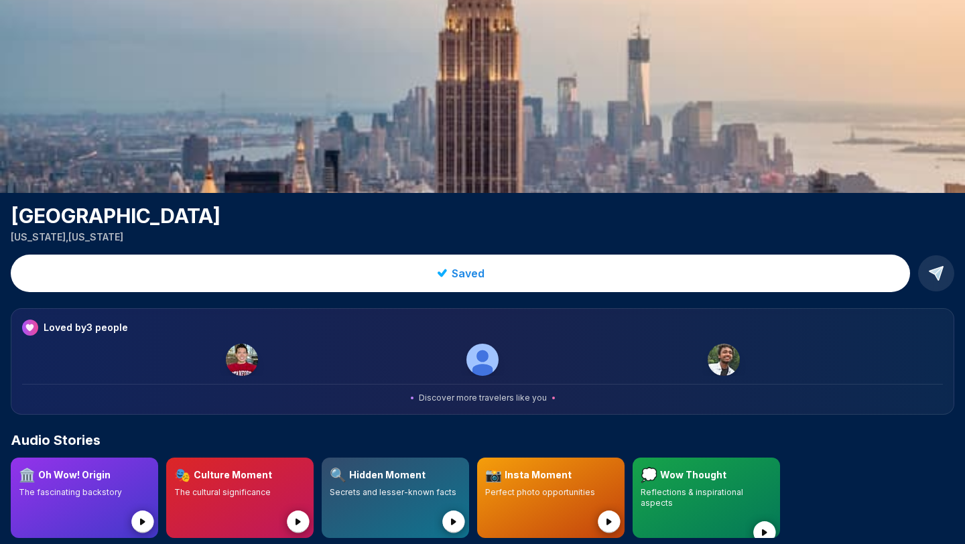
scroll to position [129, 0]
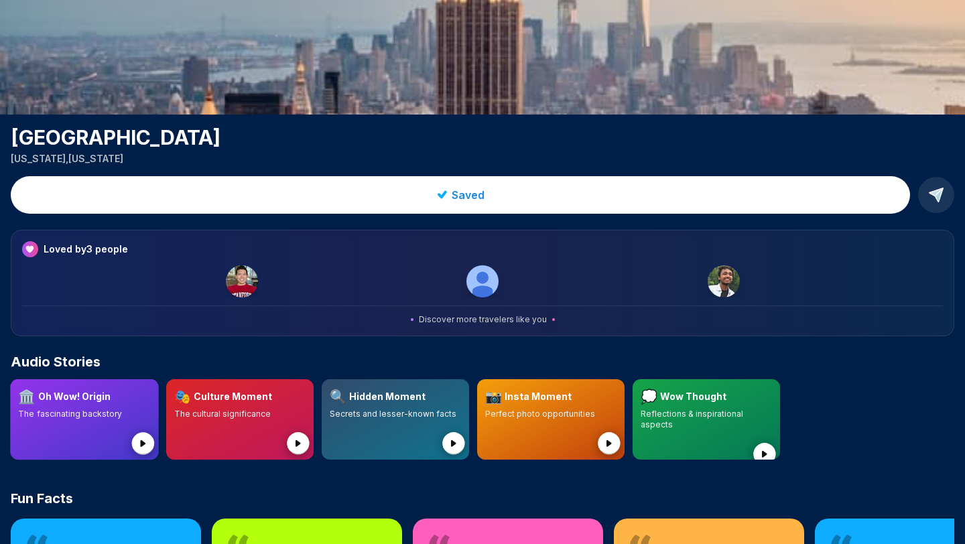
click at [138, 447] on circle at bounding box center [143, 443] width 23 height 23
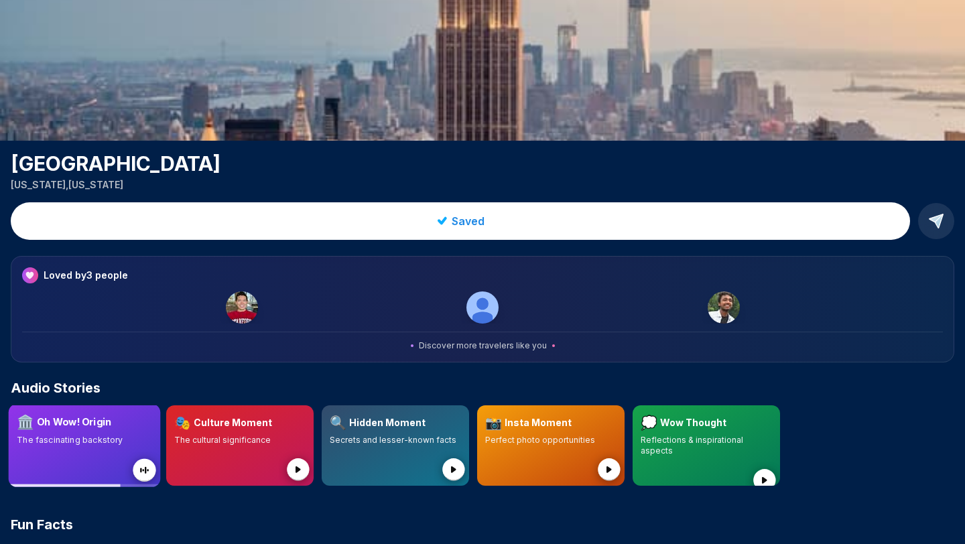
scroll to position [105, 0]
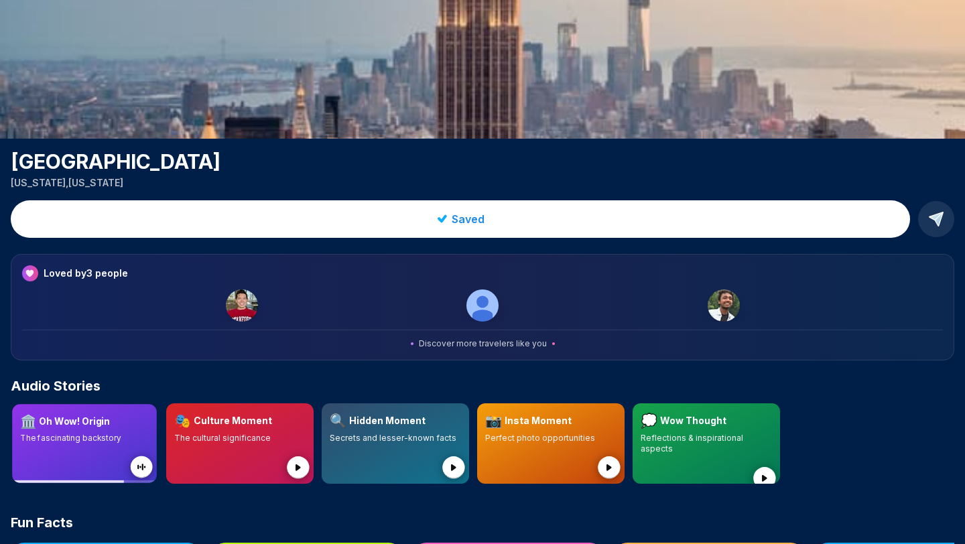
click at [141, 455] on icon at bounding box center [143, 469] width 40 height 40
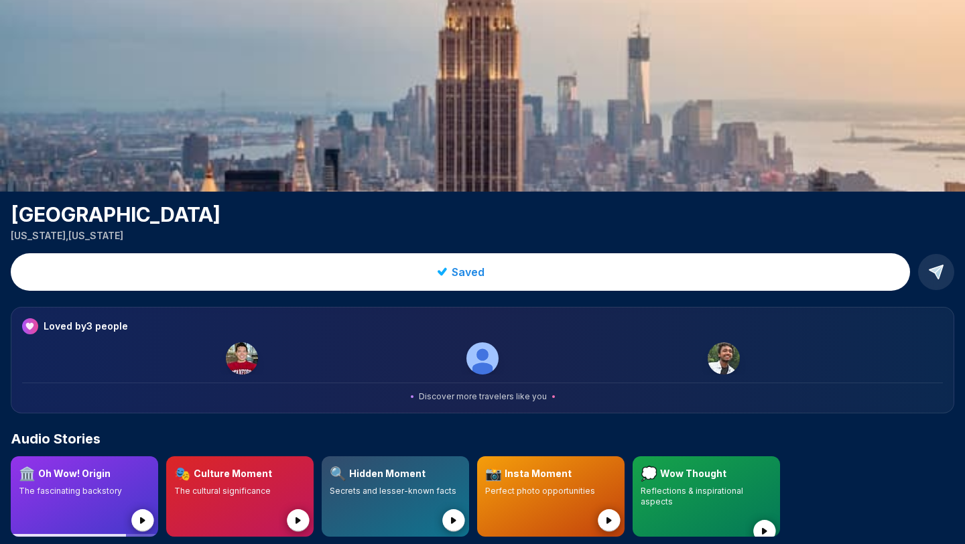
scroll to position [0, 0]
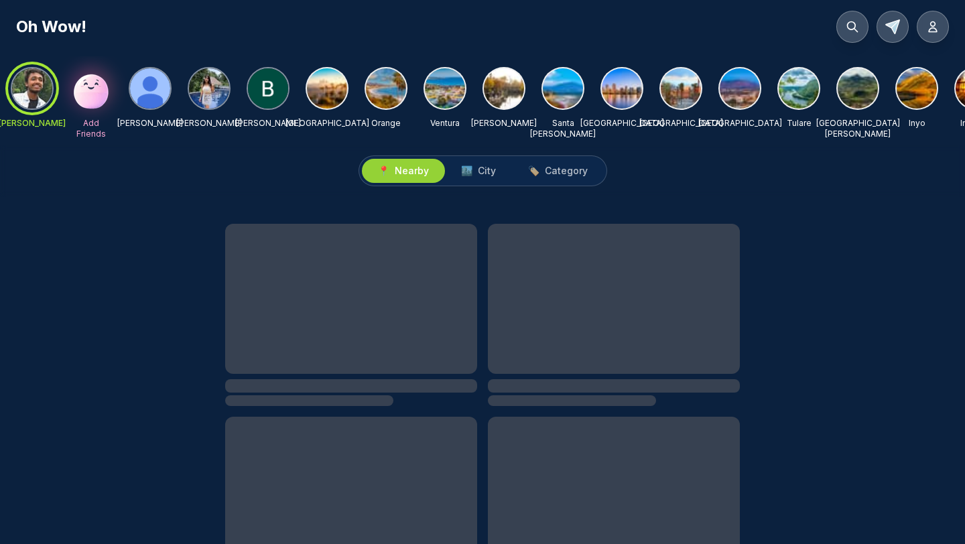
click at [328, 83] on img at bounding box center [327, 88] width 40 height 40
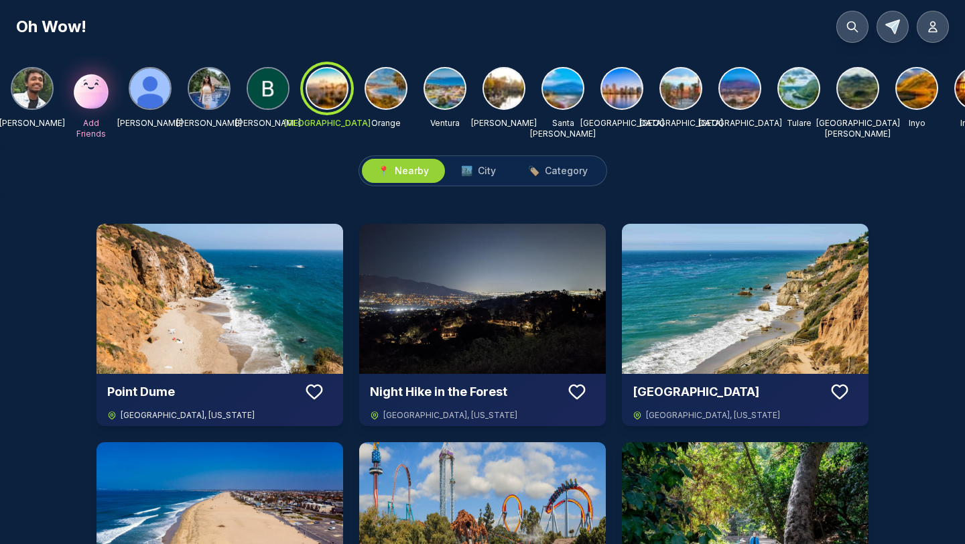
click at [299, 270] on img at bounding box center [219, 299] width 247 height 150
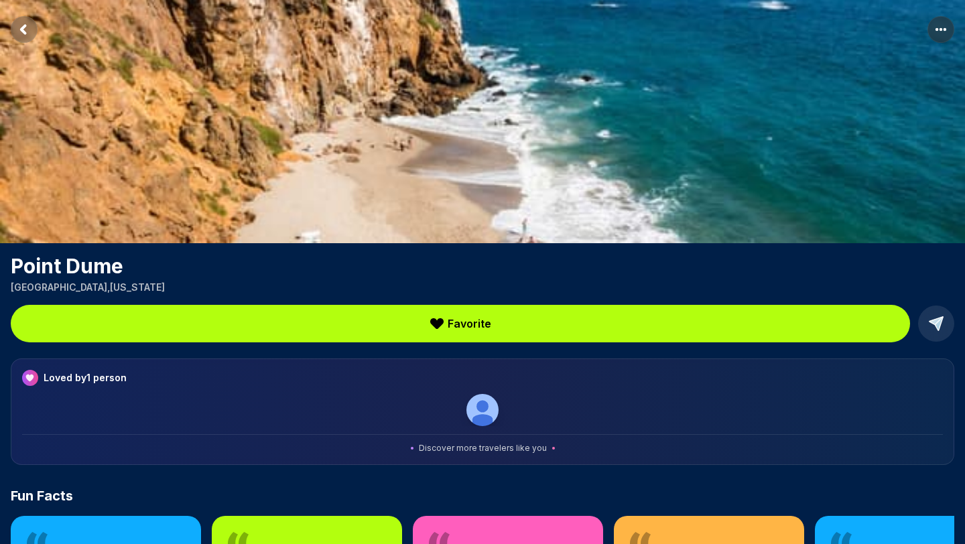
scroll to position [140, 0]
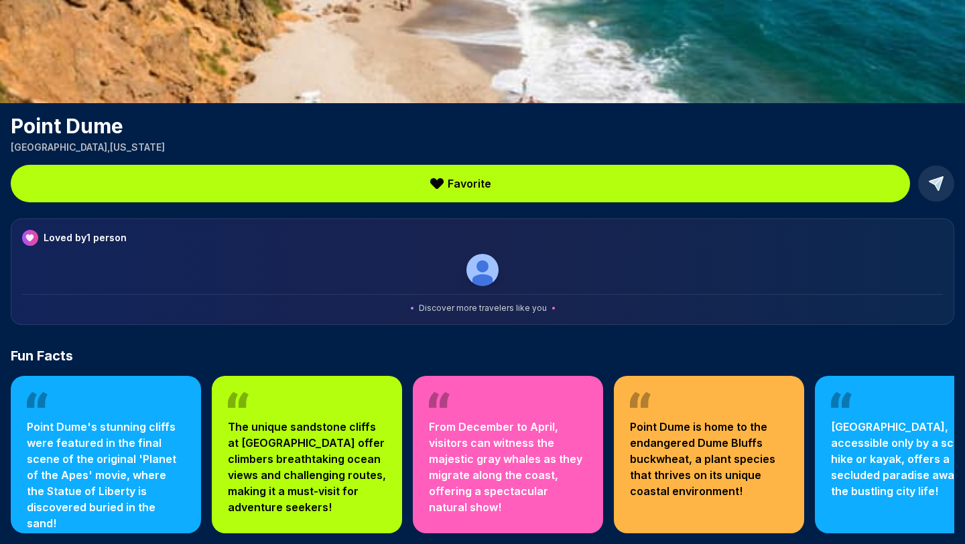
click at [945, 159] on div "Point Dume was added to Your Favorites! View Point [GEOGRAPHIC_DATA] , [US_STAT…" at bounding box center [482, 202] width 965 height 684
click at [945, 169] on button at bounding box center [936, 183] width 36 height 36
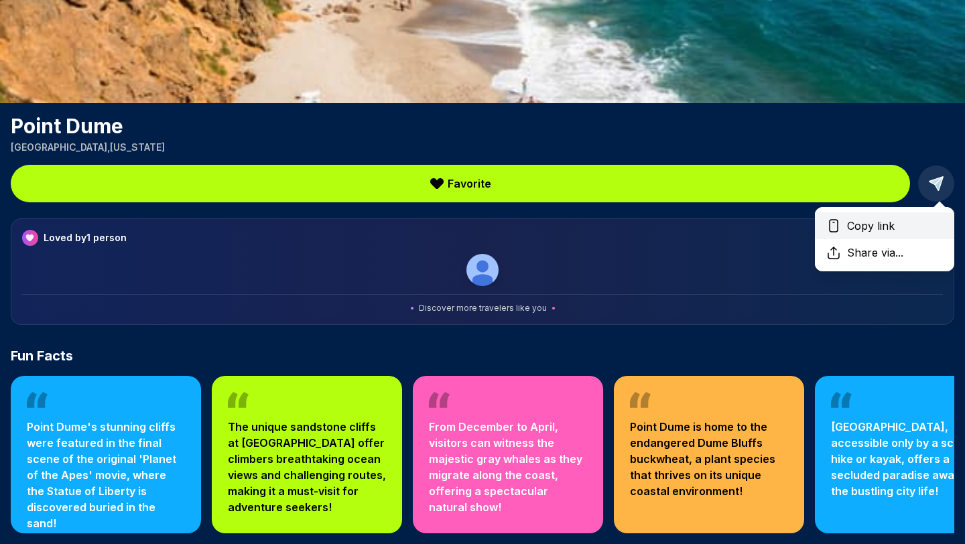
click at [906, 220] on div "Copy link" at bounding box center [884, 225] width 139 height 27
